Goal: Task Accomplishment & Management: Manage account settings

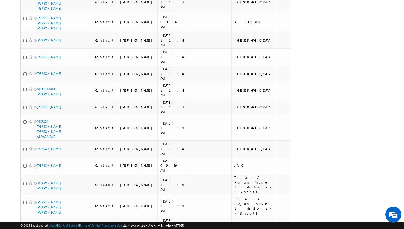
scroll to position [3092, 0]
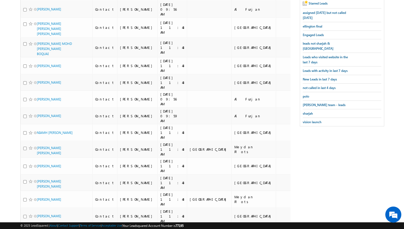
scroll to position [0, 0]
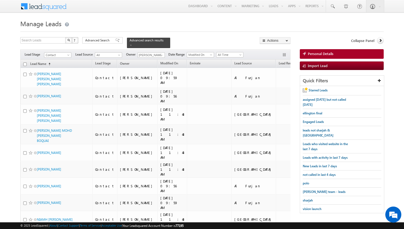
click at [26, 64] on input "checkbox" at bounding box center [24, 64] width 3 height 3
checkbox input "true"
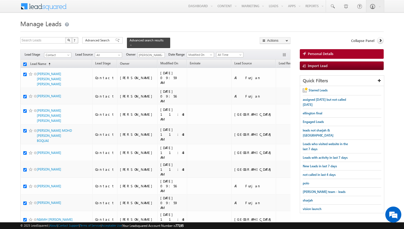
checkbox input "true"
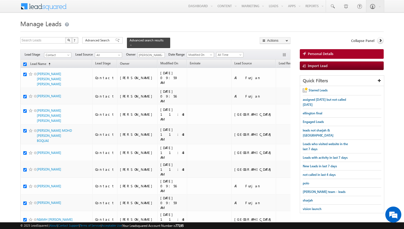
checkbox input "true"
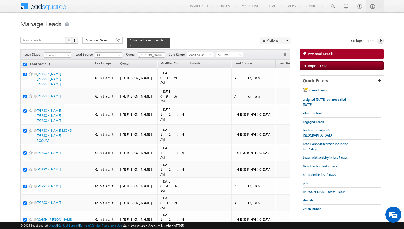
checkbox input "true"
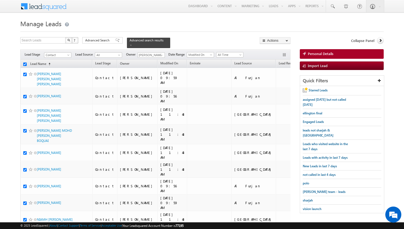
checkbox input "true"
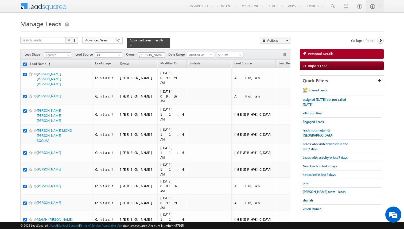
checkbox input "true"
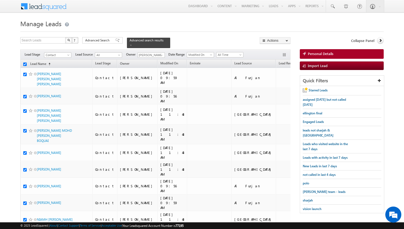
checkbox input "true"
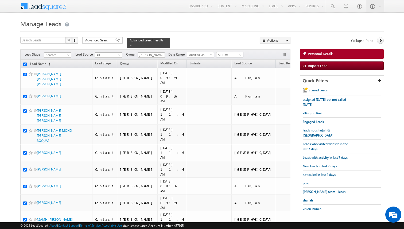
checkbox input "true"
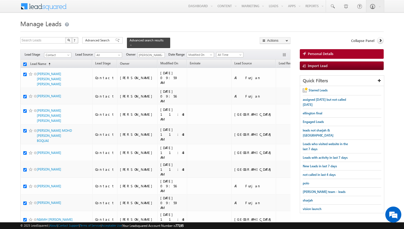
checkbox input "true"
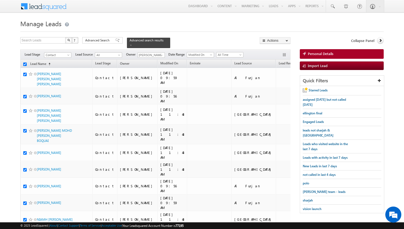
checkbox input "true"
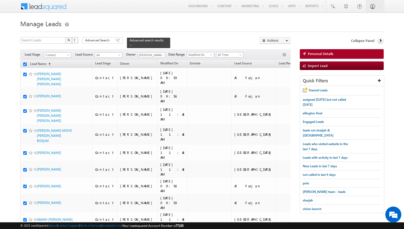
checkbox input "true"
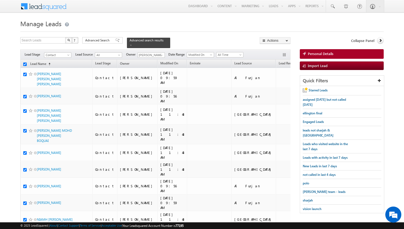
checkbox input "true"
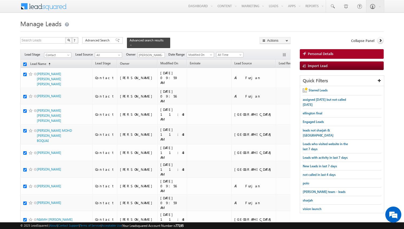
checkbox input "true"
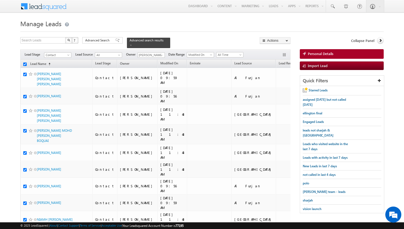
checkbox input "true"
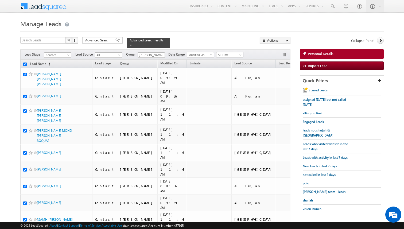
checkbox input "true"
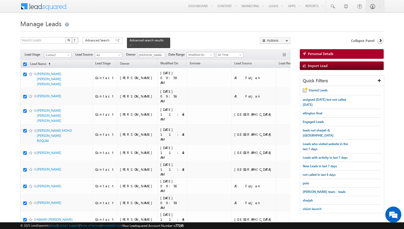
checkbox input "true"
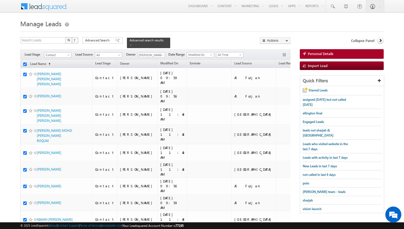
checkbox input "true"
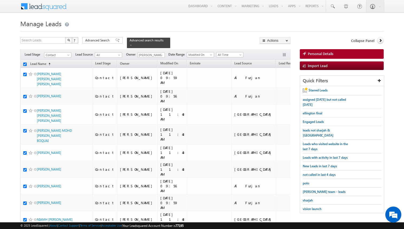
checkbox input "true"
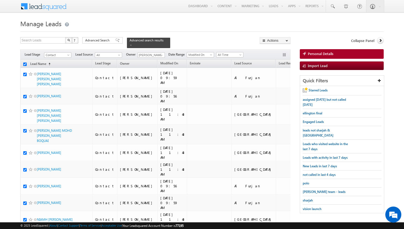
checkbox input "true"
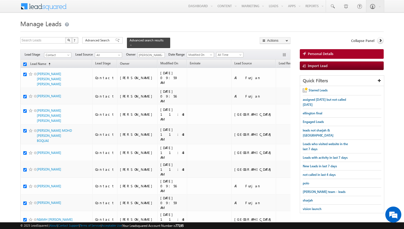
checkbox input "true"
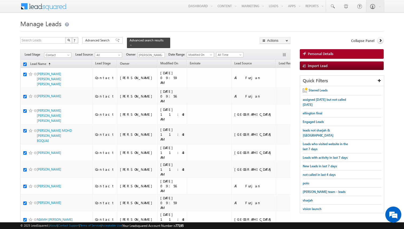
checkbox input "true"
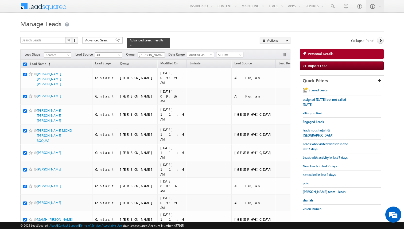
checkbox input "true"
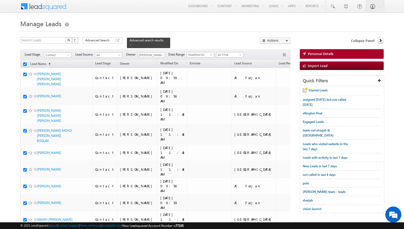
checkbox input "true"
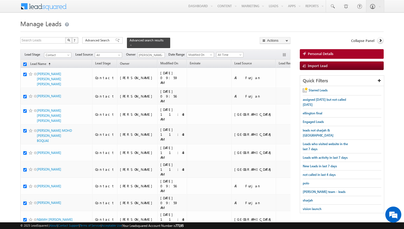
checkbox input "true"
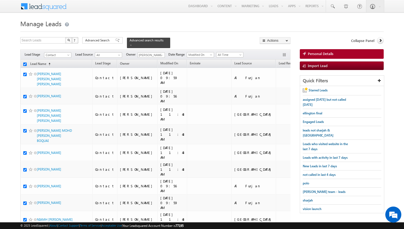
checkbox input "true"
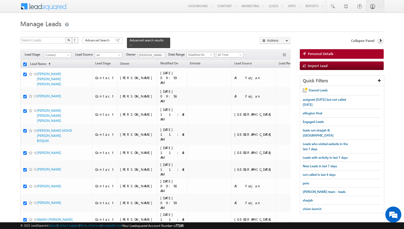
checkbox input "true"
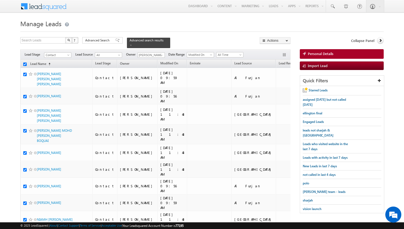
checkbox input "true"
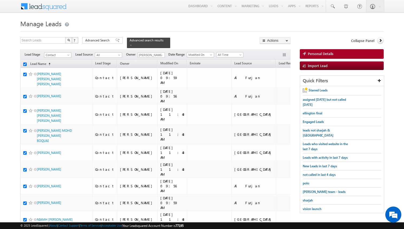
checkbox input "true"
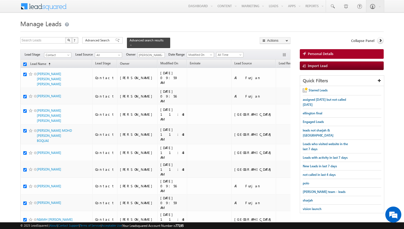
checkbox input "true"
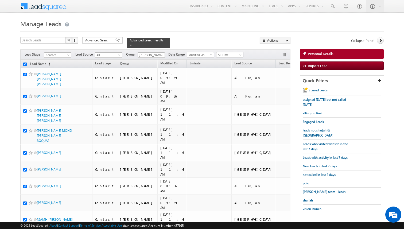
checkbox input "true"
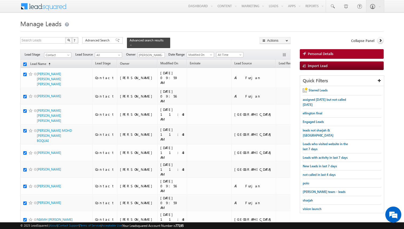
checkbox input "true"
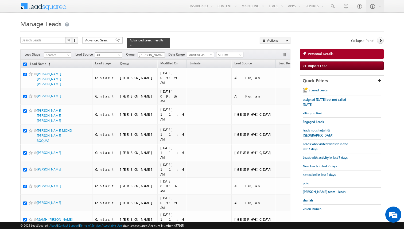
checkbox input "true"
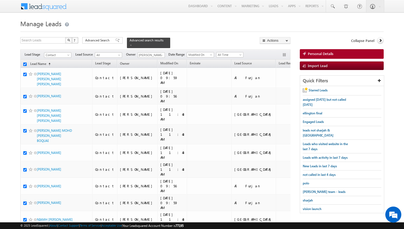
checkbox input "true"
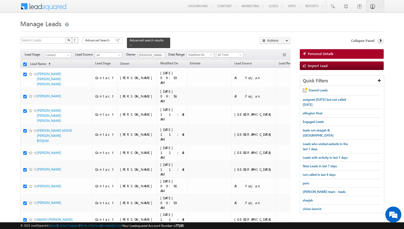
checkbox input "true"
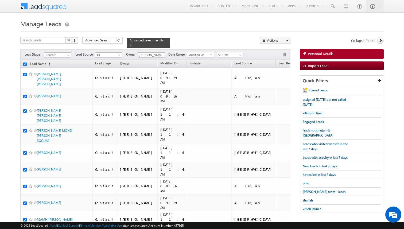
checkbox input "true"
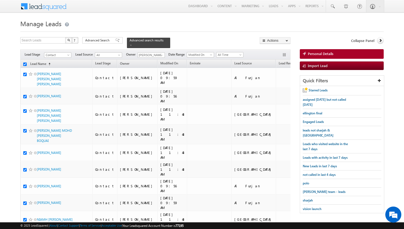
checkbox input "true"
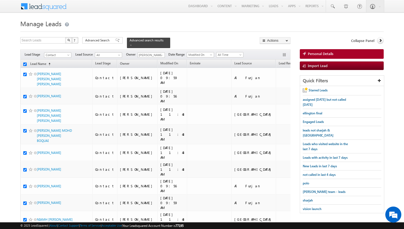
checkbox input "true"
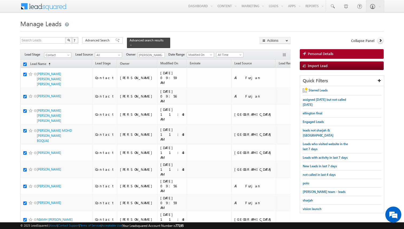
checkbox input "true"
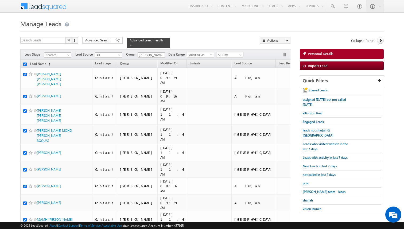
checkbox input "true"
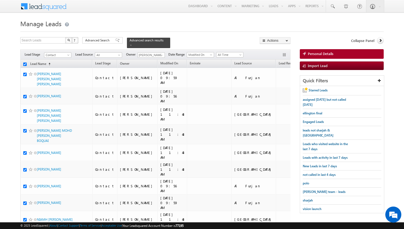
checkbox input "true"
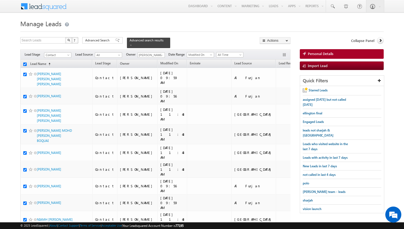
checkbox input "true"
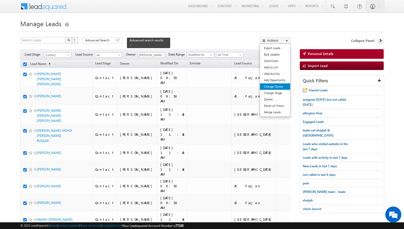
click at [274, 87] on link "Change Owner" at bounding box center [275, 86] width 30 height 6
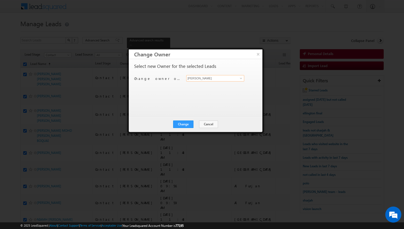
click at [206, 80] on input "[PERSON_NAME]" at bounding box center [215, 78] width 58 height 6
click at [186, 126] on button "Change" at bounding box center [183, 124] width 20 height 7
